Goal: Information Seeking & Learning: Learn about a topic

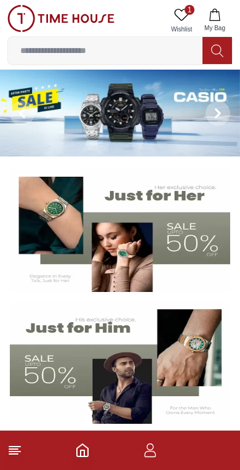
click at [194, 15] on link "1 Wishlist" at bounding box center [181, 20] width 31 height 31
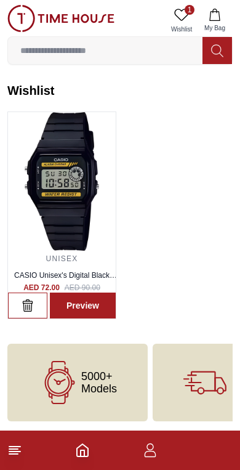
click at [48, 211] on img at bounding box center [62, 181] width 108 height 139
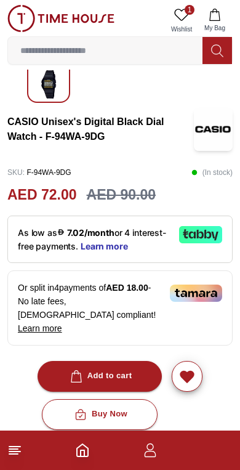
scroll to position [235, 0]
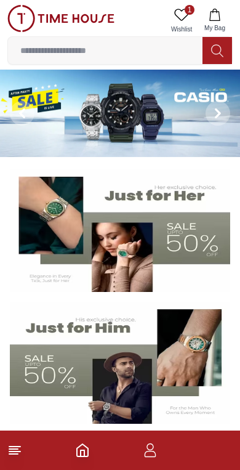
click at [120, 122] on img at bounding box center [120, 114] width 240 height 88
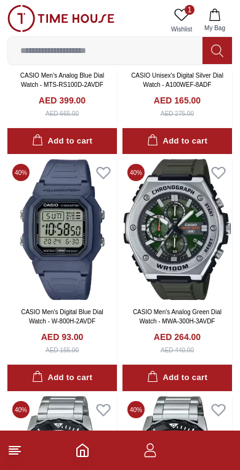
scroll to position [304, 0]
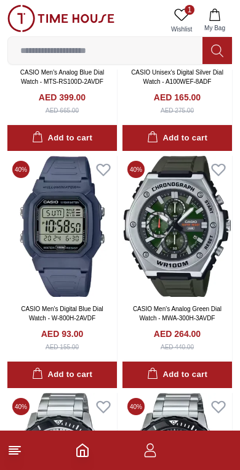
click at [51, 237] on img at bounding box center [62, 226] width 110 height 141
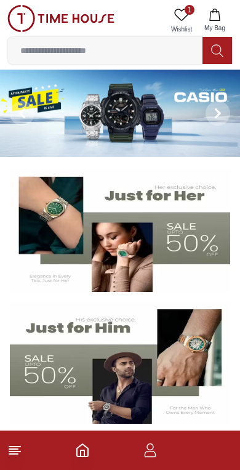
click at [112, 117] on img at bounding box center [120, 114] width 240 height 88
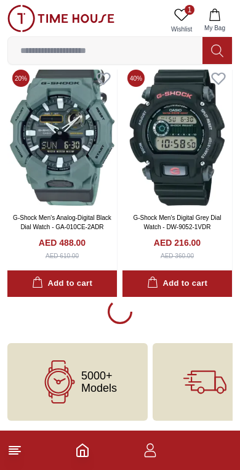
scroll to position [2285, 0]
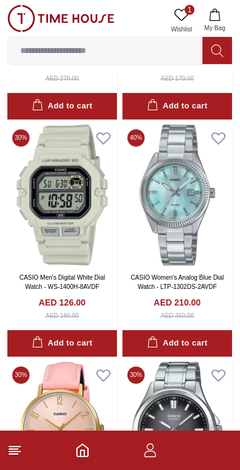
scroll to position [3894, 0]
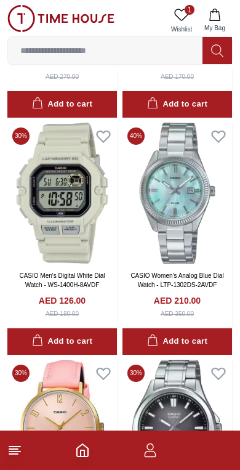
click at [41, 256] on img at bounding box center [62, 193] width 110 height 141
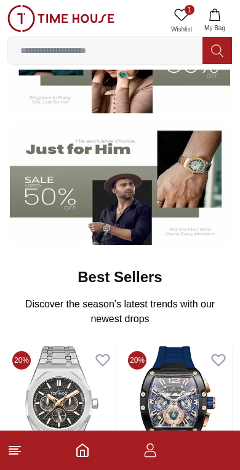
scroll to position [183, 0]
